Goal: Task Accomplishment & Management: Complete application form

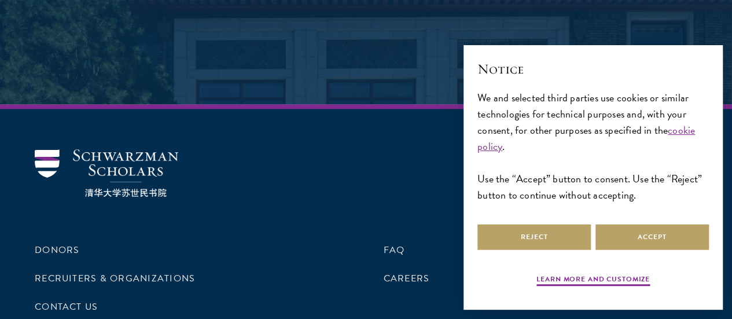
scroll to position [448, 0]
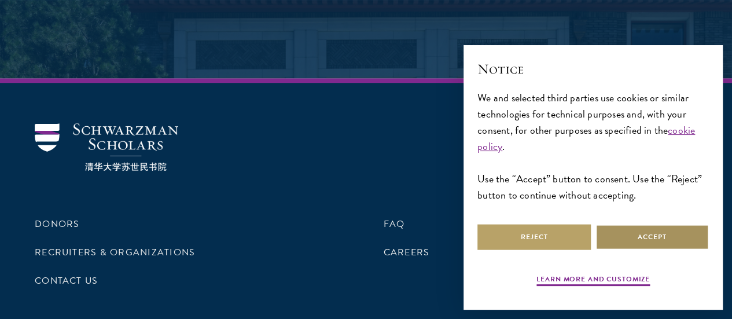
click at [630, 225] on button "Accept" at bounding box center [651, 237] width 113 height 26
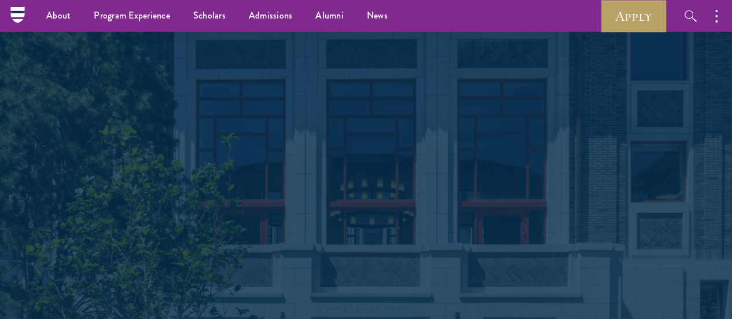
scroll to position [68, 0]
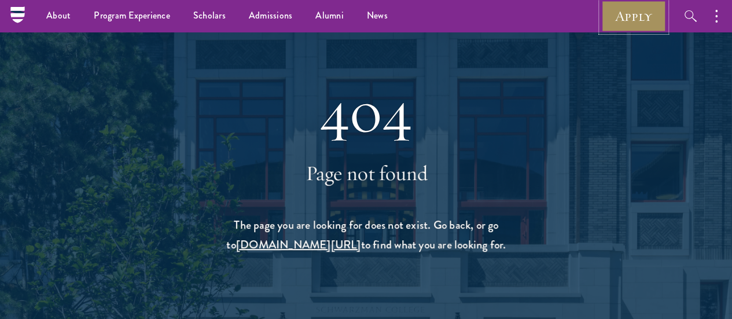
click at [635, 13] on link "Apply" at bounding box center [633, 16] width 65 height 32
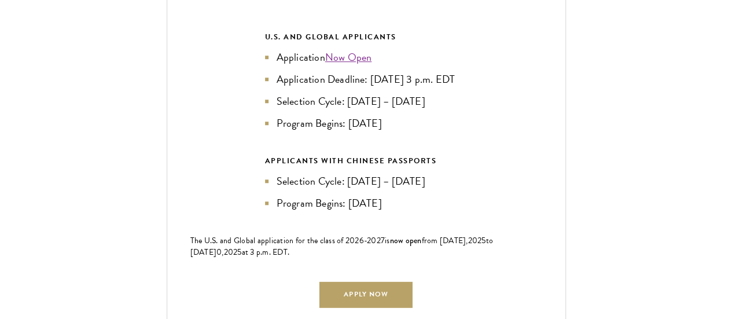
scroll to position [2599, 0]
click at [358, 281] on link "Apply Now" at bounding box center [365, 294] width 93 height 26
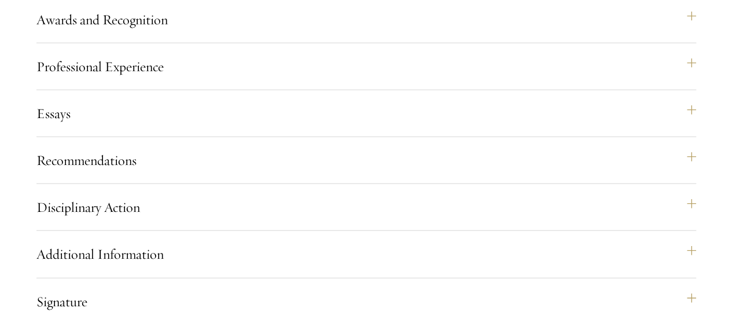
scroll to position [1289, 0]
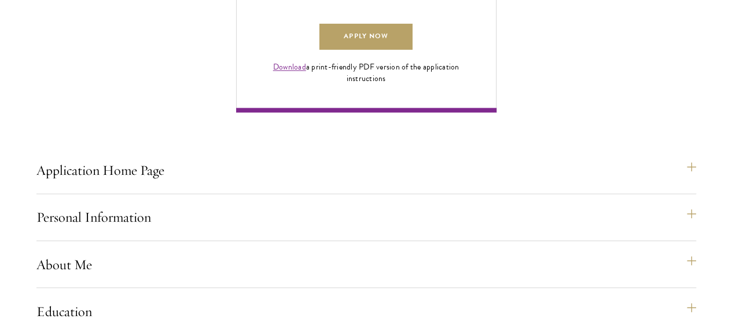
scroll to position [858, 0]
click at [412, 49] on link "Apply Now" at bounding box center [365, 36] width 93 height 26
